Goal: Transaction & Acquisition: Purchase product/service

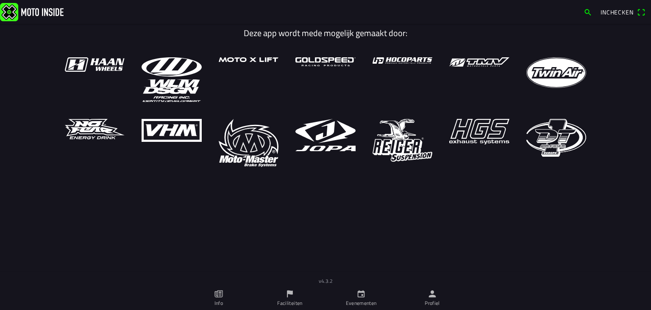
click at [213, 295] on link "Info" at bounding box center [218, 298] width 71 height 24
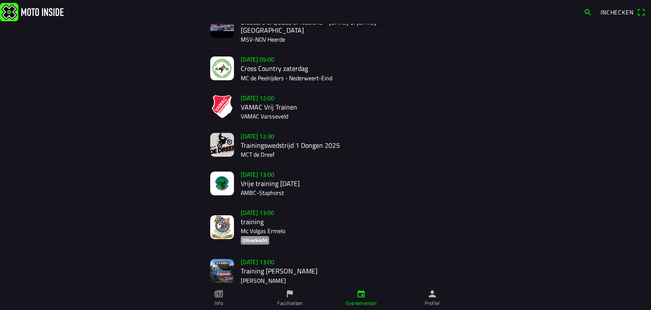
scroll to position [97, 0]
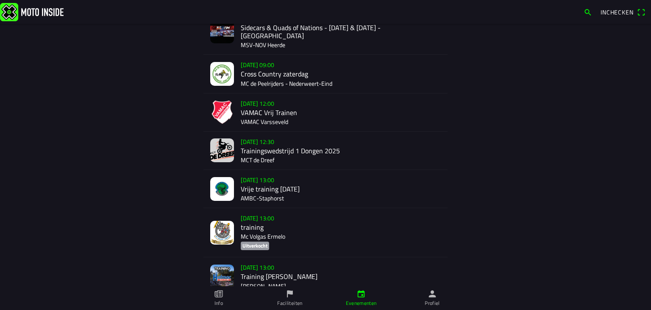
click at [224, 107] on img at bounding box center [222, 112] width 24 height 24
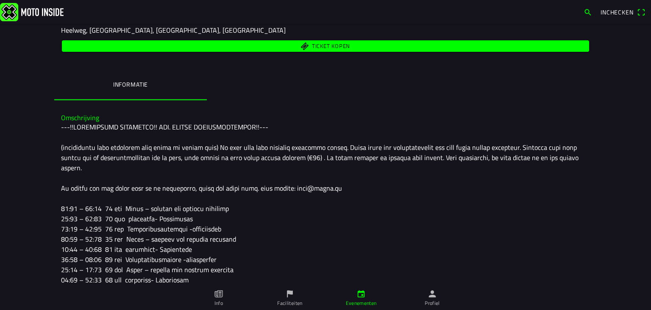
scroll to position [120, 0]
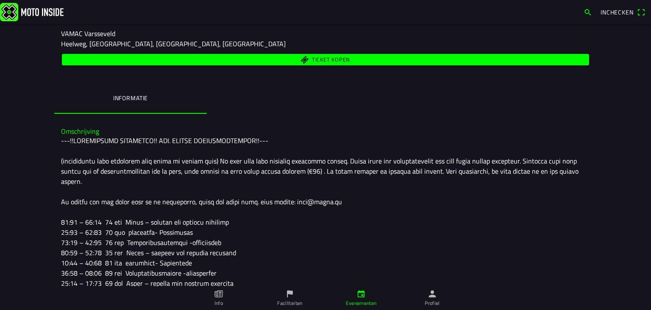
click at [9, 15] on img at bounding box center [32, 12] width 64 height 18
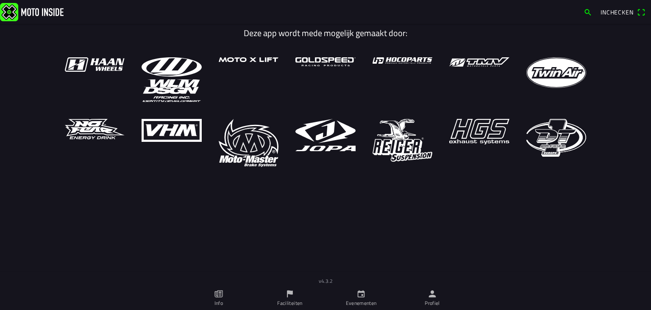
click at [432, 295] on icon "person" at bounding box center [432, 293] width 7 height 7
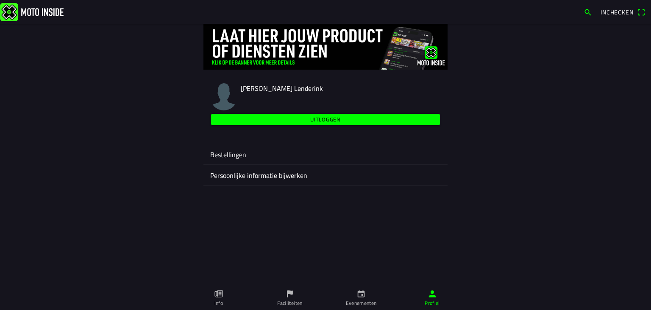
click at [358, 297] on icon "calendar" at bounding box center [361, 293] width 9 height 9
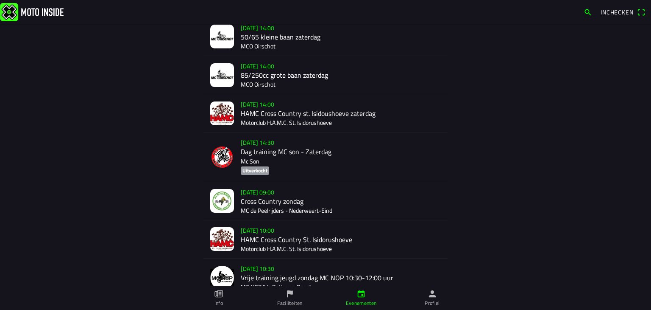
scroll to position [453, 0]
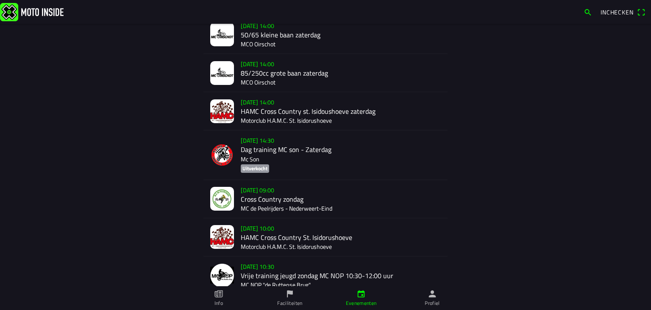
click at [371, 242] on div "[DATE] 10:00 HAMC Cross Country St. Isidorushoeve Motorclub H.A.M.C. St. Isidor…" at bounding box center [341, 237] width 200 height 38
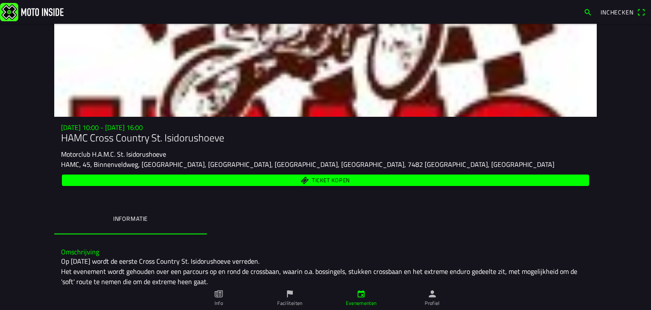
click at [456, 185] on span "Ticket kopen" at bounding box center [326, 179] width 518 height 11
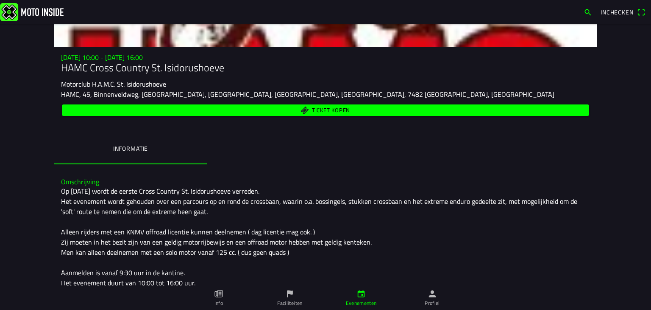
scroll to position [67, 0]
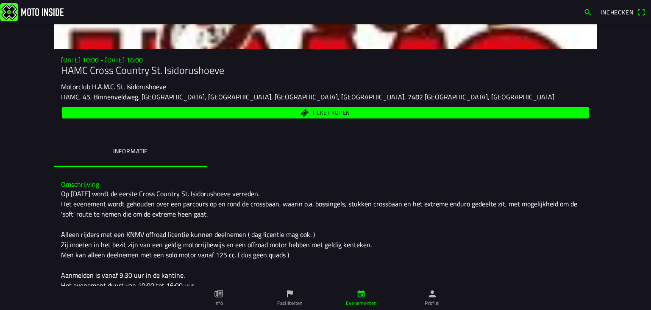
click at [86, 109] on span "Ticket kopen" at bounding box center [326, 112] width 518 height 11
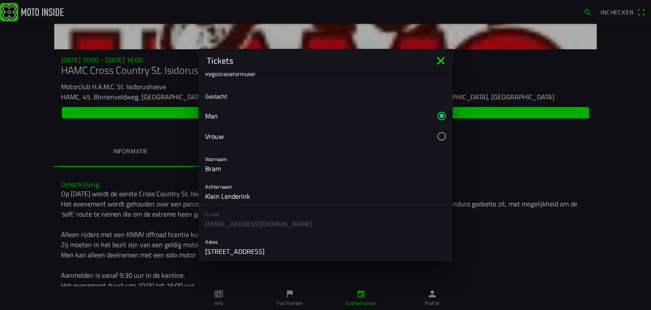
scroll to position [10, 0]
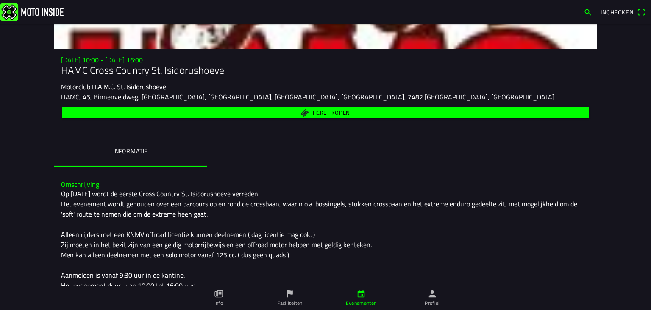
click at [30, 4] on img at bounding box center [32, 12] width 64 height 18
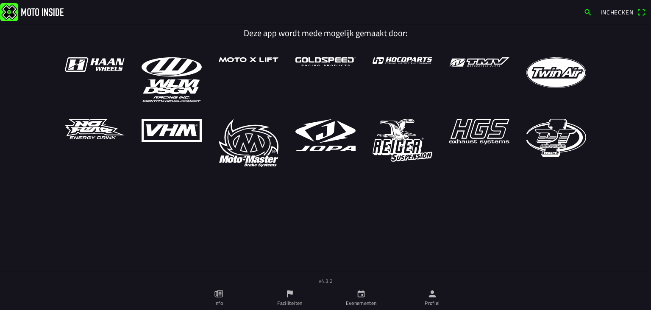
click at [365, 296] on icon "calendar" at bounding box center [361, 293] width 9 height 9
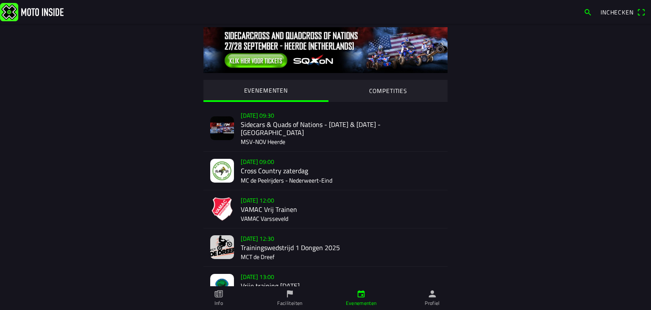
click at [239, 201] on div "[DATE] 12:00 VAMAC Vrij Trainen VAMAC Varsseveld" at bounding box center [326, 209] width 244 height 38
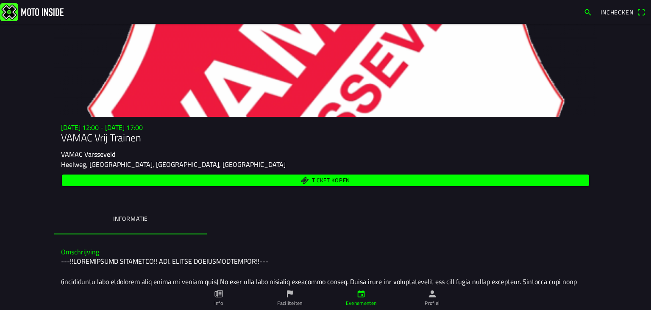
click at [100, 185] on span "Ticket kopen" at bounding box center [326, 179] width 518 height 11
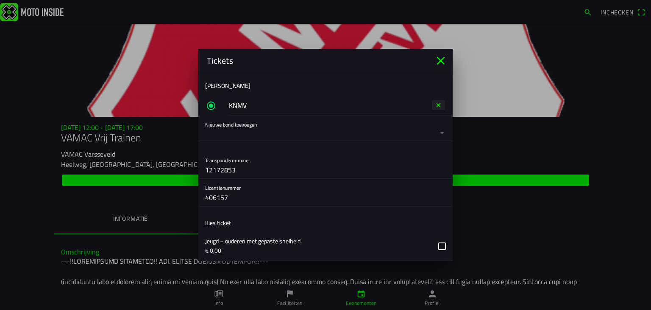
scroll to position [165, 0]
